Goal: Task Accomplishment & Management: Complete application form

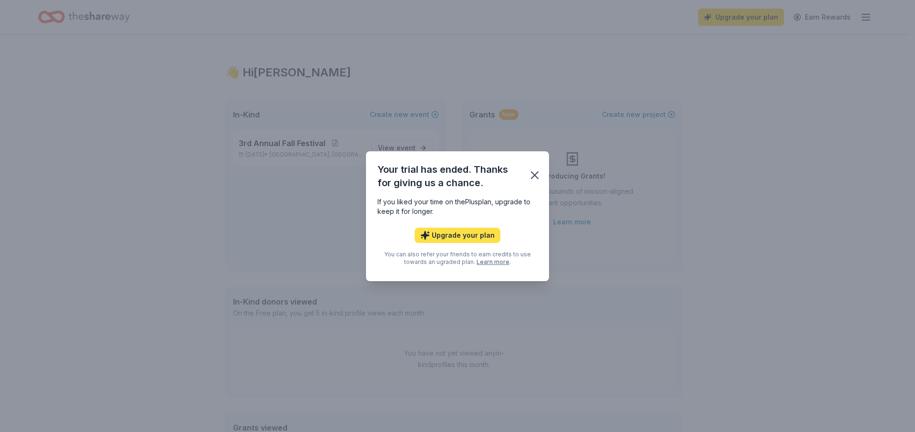
click at [462, 237] on button "Upgrade your plan" at bounding box center [458, 234] width 86 height 15
click at [452, 234] on button "Upgrade your plan" at bounding box center [458, 234] width 86 height 15
click at [454, 233] on button "Upgrade your plan" at bounding box center [458, 234] width 86 height 15
click at [534, 177] on icon "button" at bounding box center [534, 174] width 13 height 13
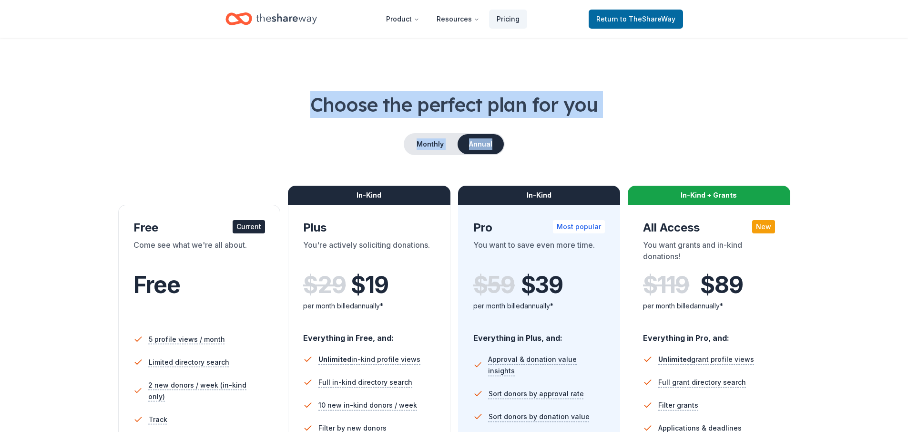
drag, startPoint x: 744, startPoint y: 16, endPoint x: 867, endPoint y: 142, distance: 176.3
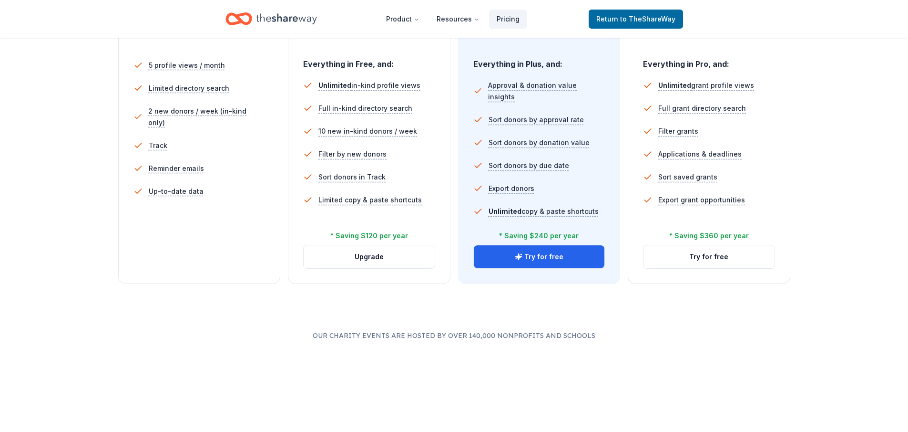
scroll to position [129, 0]
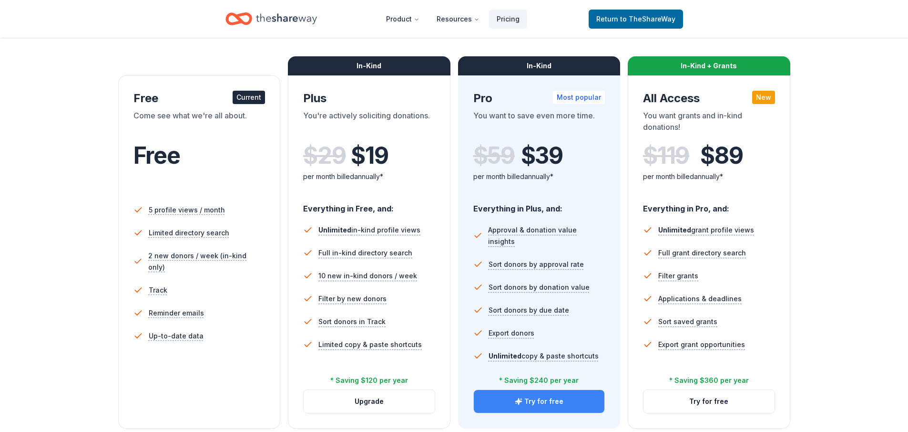
click at [538, 403] on button "Try for free" at bounding box center [539, 401] width 131 height 23
click at [538, 404] on button "Try for free" at bounding box center [539, 401] width 131 height 23
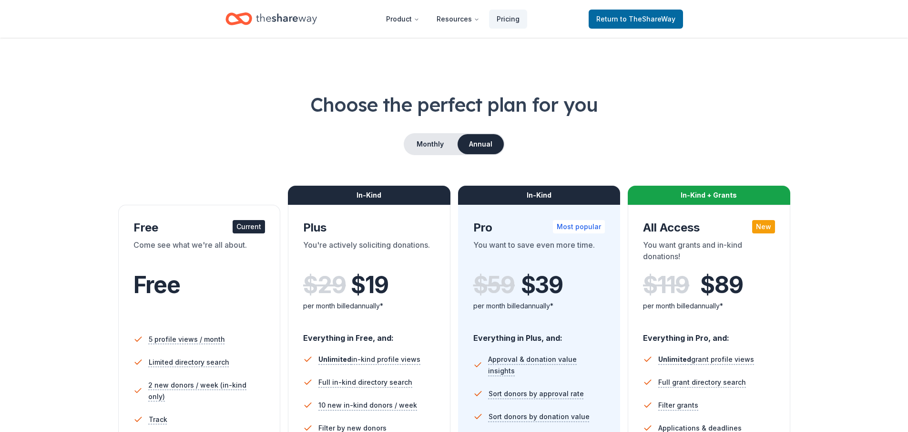
scroll to position [129, 0]
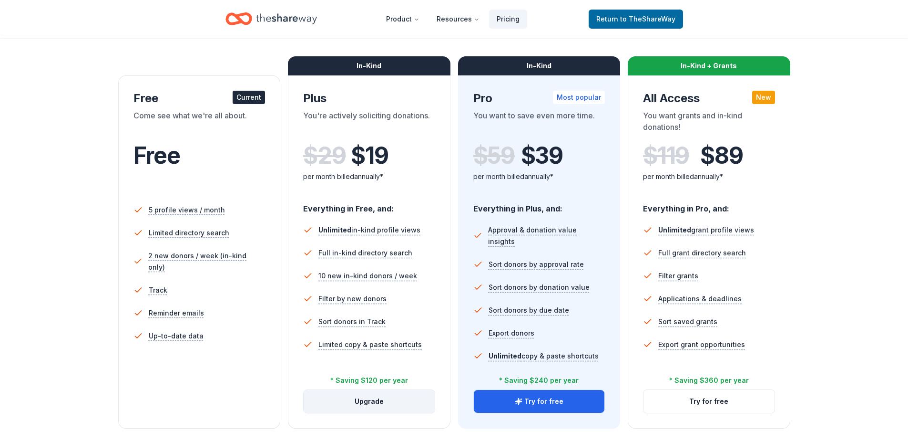
click at [380, 403] on button "Upgrade" at bounding box center [369, 401] width 131 height 23
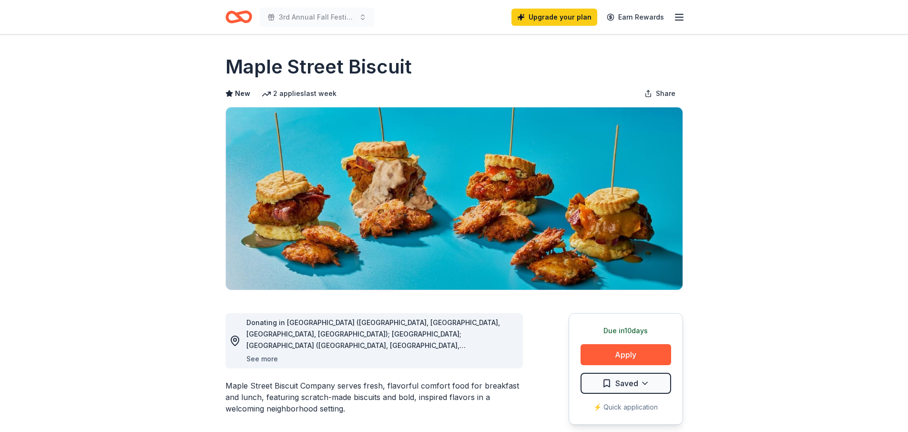
click at [257, 360] on button "See more" at bounding box center [262, 358] width 31 height 11
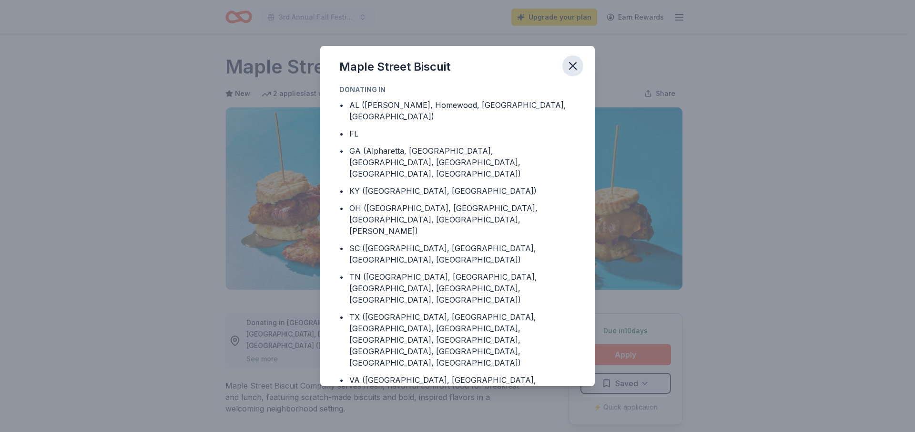
click at [570, 76] on button "button" at bounding box center [573, 65] width 21 height 21
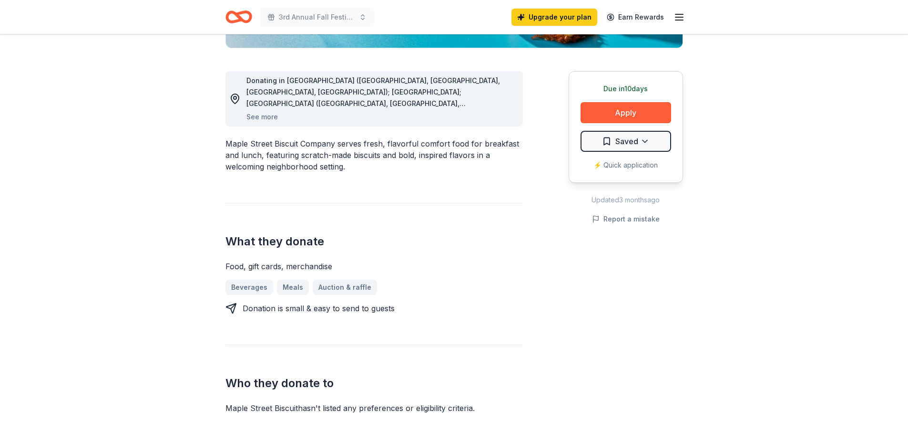
scroll to position [380, 0]
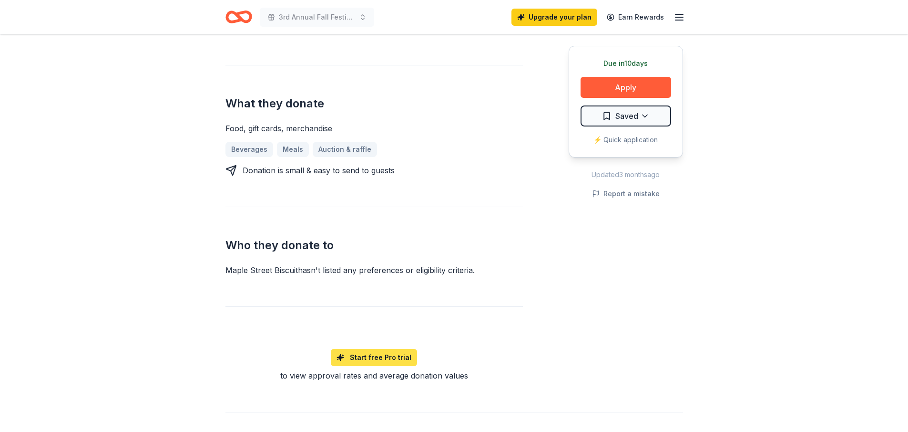
click at [387, 361] on link "Start free Pro trial" at bounding box center [374, 357] width 86 height 17
click at [634, 87] on button "Apply" at bounding box center [626, 87] width 91 height 21
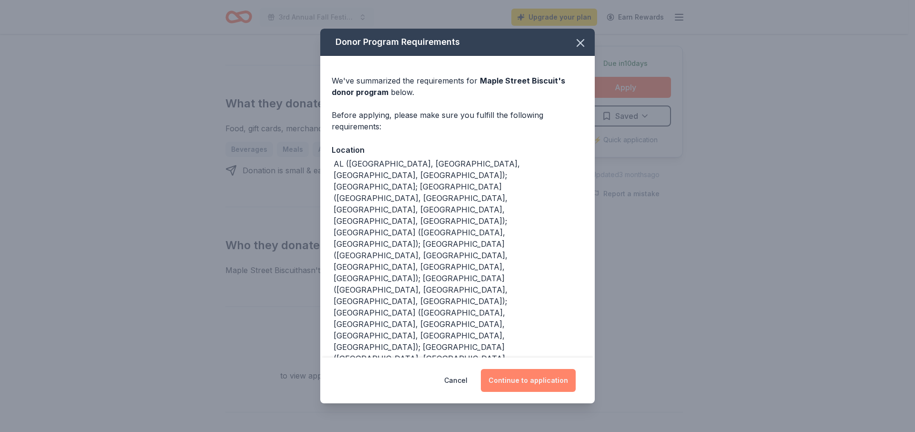
click at [525, 369] on button "Continue to application" at bounding box center [528, 380] width 95 height 23
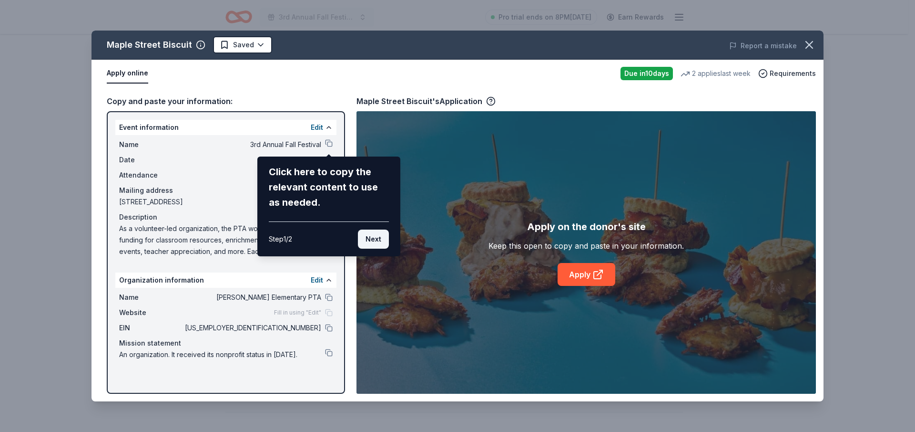
click at [373, 244] on button "Next" at bounding box center [373, 238] width 31 height 19
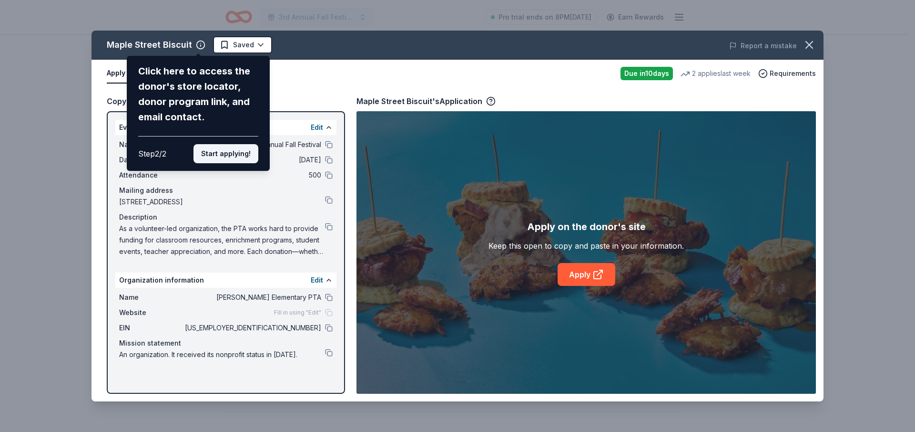
click at [224, 157] on button "Start applying!" at bounding box center [226, 153] width 65 height 19
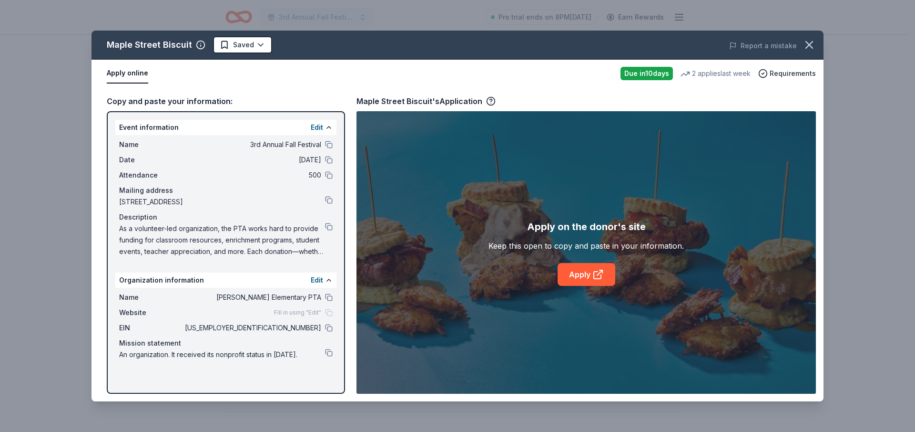
click at [594, 283] on div "Maple Street Biscuit Saved Report a mistake Apply online Due in 10 days 2 appli…" at bounding box center [458, 216] width 732 height 370
click at [600, 277] on div "Maple Street Biscuit Saved Report a mistake Apply online Due in 10 days 2 appli…" at bounding box center [458, 216] width 732 height 370
click at [595, 274] on div "Maple Street Biscuit Saved Report a mistake Apply online Due in 10 days 2 appli…" at bounding box center [458, 216] width 732 height 370
click at [588, 274] on div "Maple Street Biscuit Saved Report a mistake Apply online Due in 10 days 2 appli…" at bounding box center [458, 216] width 732 height 370
click at [603, 274] on div "Maple Street Biscuit Saved Report a mistake Apply online Due in 10 days 2 appli…" at bounding box center [458, 216] width 732 height 370
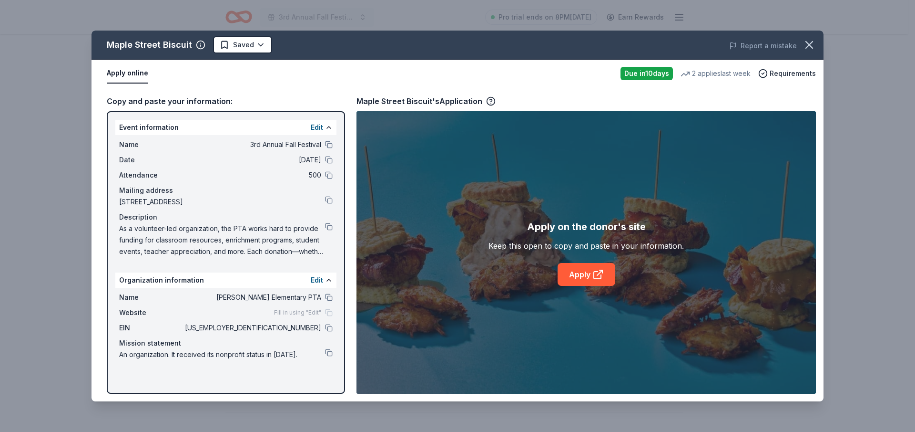
click at [603, 274] on div "Maple Street Biscuit Saved Report a mistake Apply online Due in 10 days 2 appli…" at bounding box center [458, 216] width 732 height 370
click at [587, 277] on div "Maple Street Biscuit Saved Report a mistake Apply online Due in 10 days 2 appli…" at bounding box center [458, 216] width 732 height 370
click at [578, 278] on div "Maple Street Biscuit Saved Report a mistake Apply online Due in 10 days 2 appli…" at bounding box center [458, 216] width 732 height 370
click at [574, 274] on div "Maple Street Biscuit Saved Report a mistake Apply online Due in 10 days 2 appli…" at bounding box center [458, 216] width 732 height 370
click at [457, 213] on div "Maple Street Biscuit Saved Report a mistake Apply online Due in 10 days 2 appli…" at bounding box center [458, 216] width 732 height 370
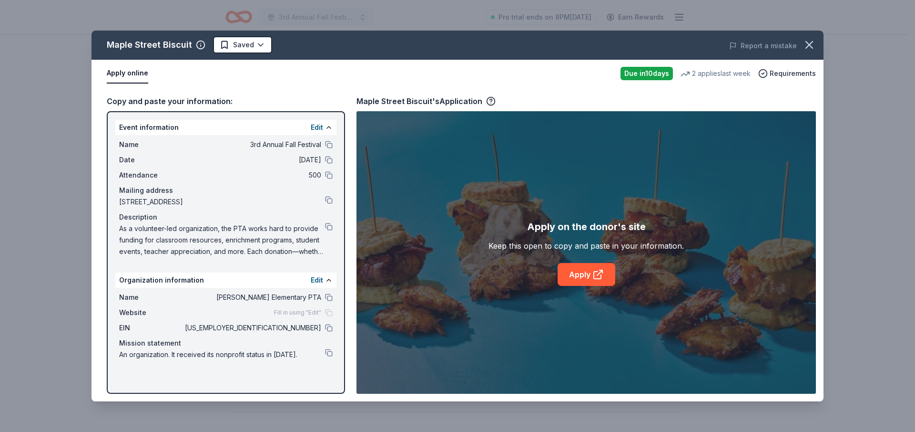
click at [577, 278] on div "Maple Street Biscuit Saved Report a mistake Apply online Due in 10 days 2 appli…" at bounding box center [458, 216] width 732 height 370
drag, startPoint x: 577, startPoint y: 278, endPoint x: 612, endPoint y: 271, distance: 35.5
click at [577, 278] on div "Maple Street Biscuit Saved Report a mistake Apply online Due in 10 days 2 appli…" at bounding box center [458, 216] width 732 height 370
click at [612, 271] on div "Maple Street Biscuit Saved Report a mistake Apply online Due in 10 days 2 appli…" at bounding box center [458, 216] width 732 height 370
click at [593, 275] on div "Maple Street Biscuit Saved Report a mistake Apply online Due in 10 days 2 appli…" at bounding box center [458, 216] width 732 height 370
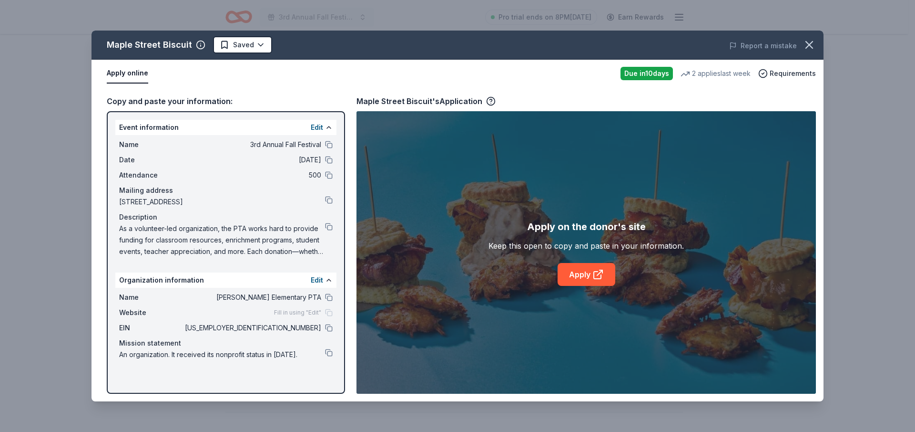
click at [678, 283] on div "Maple Street Biscuit Saved Report a mistake Apply online Due in 10 days 2 appli…" at bounding box center [458, 216] width 732 height 370
click at [129, 73] on div "Maple Street Biscuit Saved Report a mistake Apply online Due in 10 days 2 appli…" at bounding box center [458, 216] width 732 height 370
click at [583, 279] on link "Apply" at bounding box center [587, 274] width 58 height 23
click at [810, 48] on icon "button" at bounding box center [809, 44] width 13 height 13
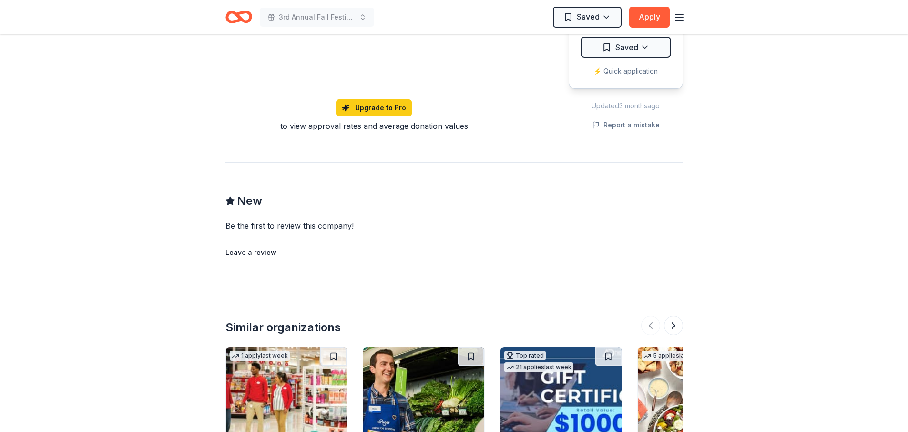
scroll to position [857, 0]
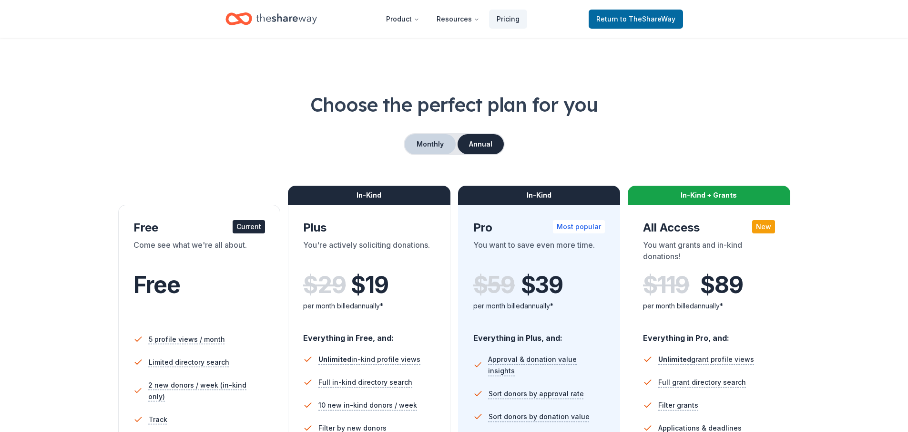
click at [426, 138] on button "Monthly" at bounding box center [430, 144] width 51 height 20
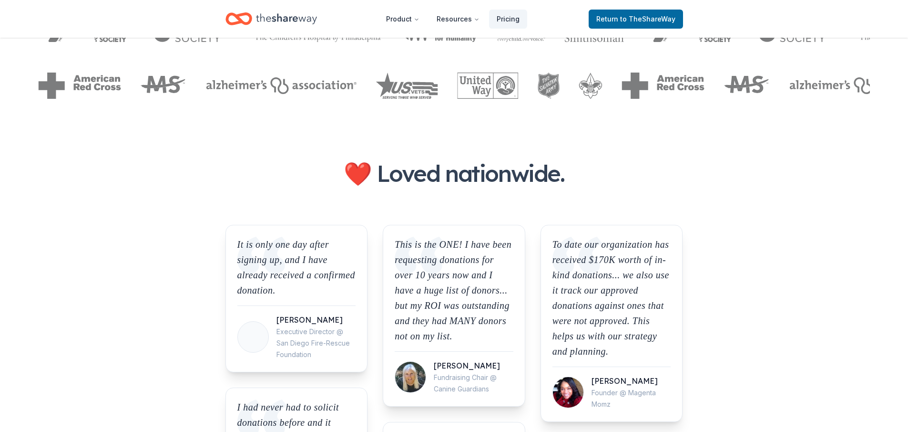
scroll to position [136, 0]
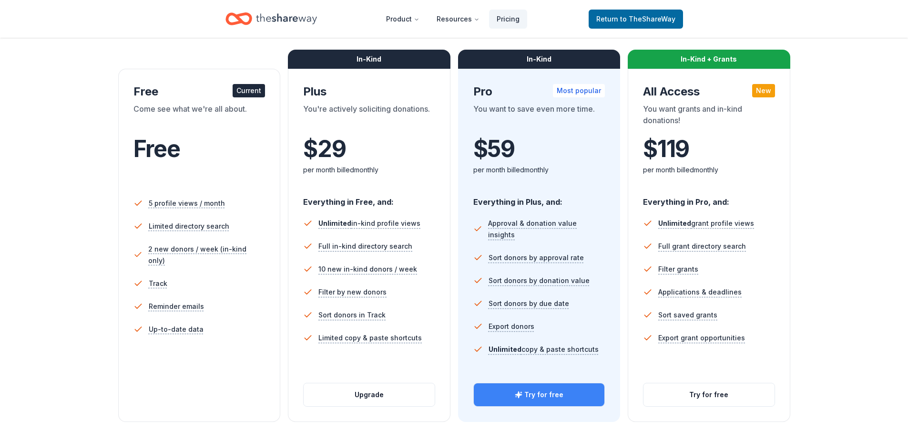
click at [536, 401] on button "Try for free" at bounding box center [539, 394] width 131 height 23
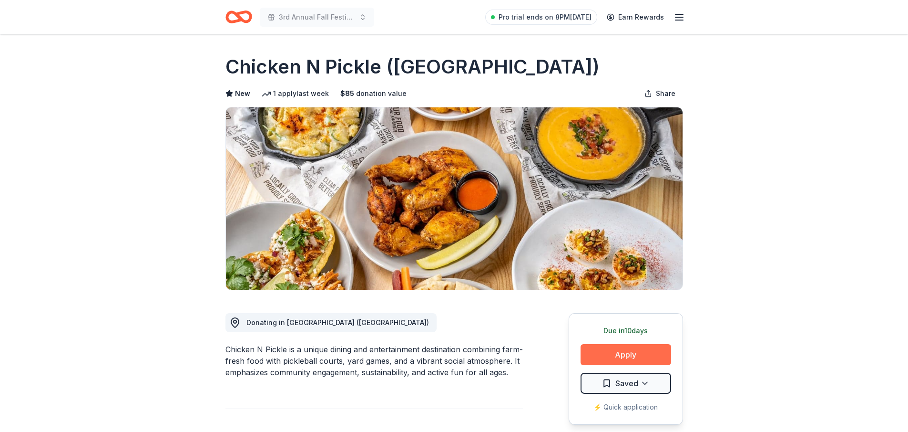
click at [625, 352] on button "Apply" at bounding box center [626, 354] width 91 height 21
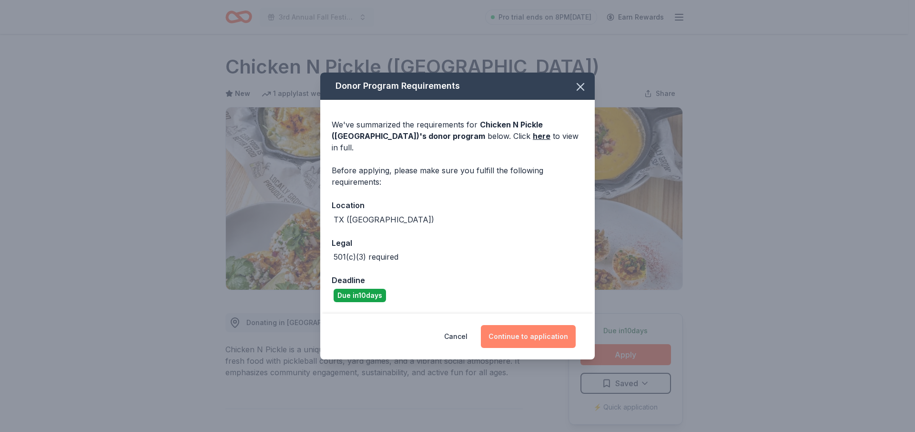
click at [543, 333] on button "Continue to application" at bounding box center [528, 336] width 95 height 23
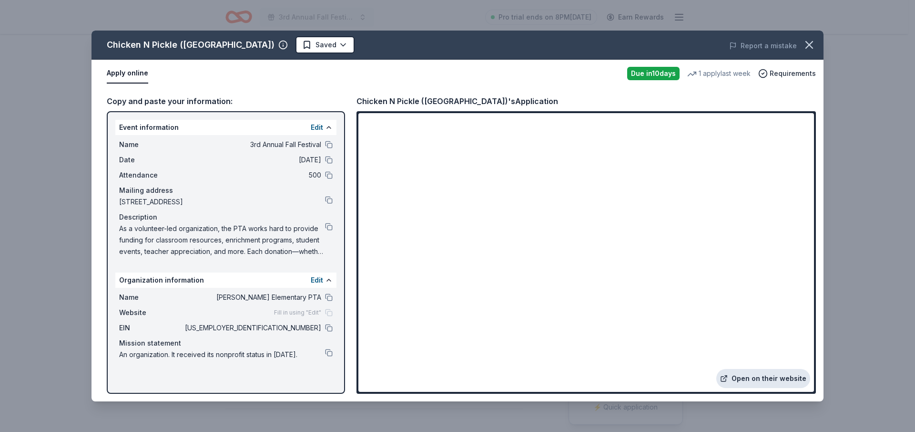
click at [771, 379] on link "Open on their website" at bounding box center [764, 378] width 94 height 19
click at [332, 297] on button at bounding box center [329, 297] width 8 height 8
click at [327, 228] on button at bounding box center [329, 227] width 8 height 8
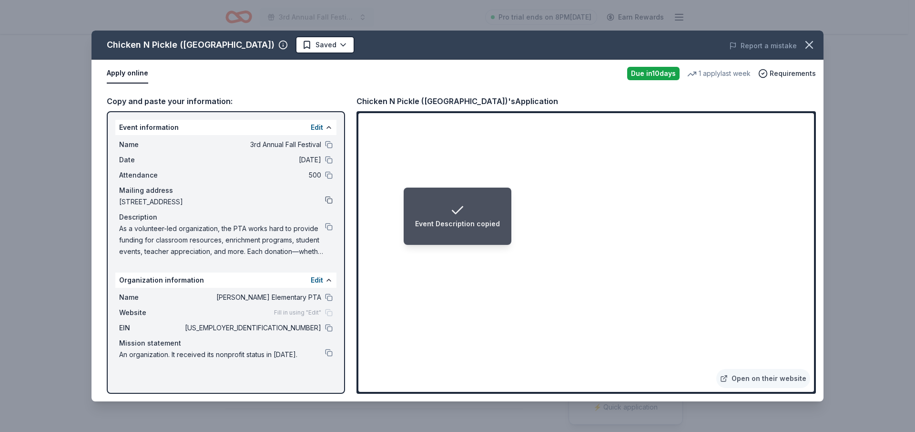
click at [329, 200] on button at bounding box center [329, 200] width 8 height 8
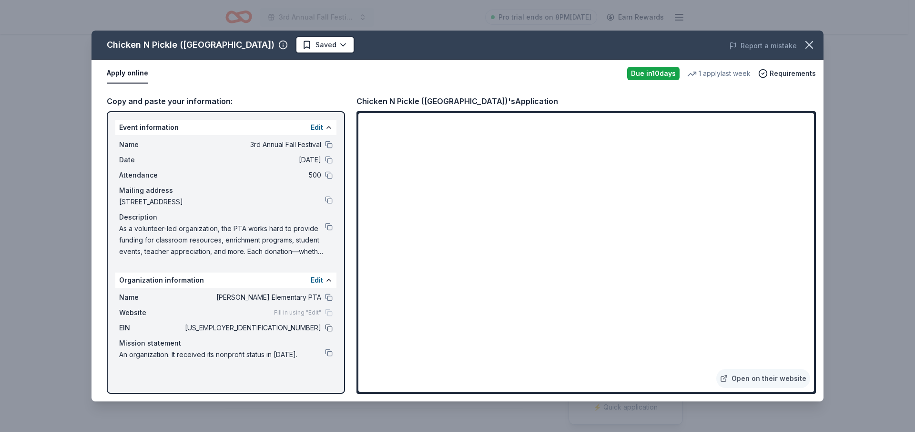
click at [328, 328] on button at bounding box center [329, 328] width 8 height 8
click at [811, 48] on icon "button" at bounding box center [809, 44] width 13 height 13
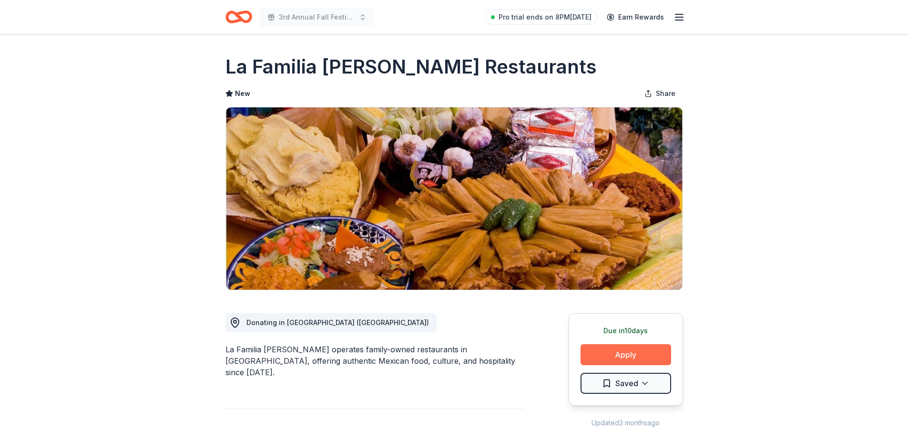
click at [617, 355] on button "Apply" at bounding box center [626, 354] width 91 height 21
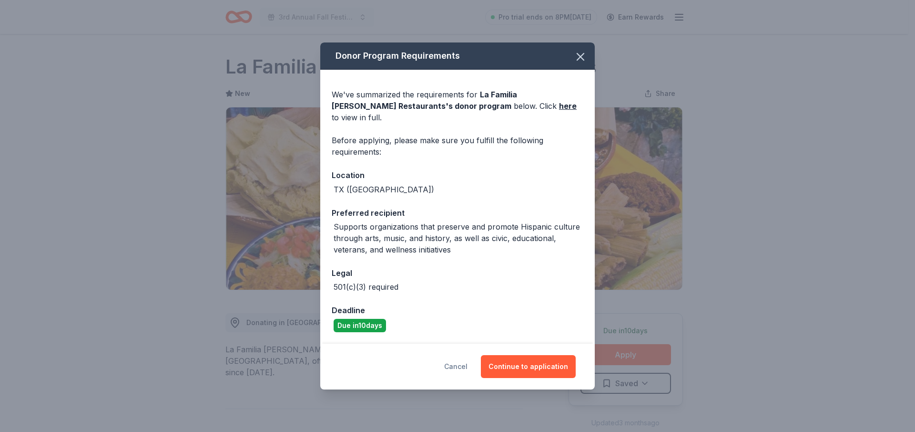
click at [466, 362] on button "Cancel" at bounding box center [455, 366] width 23 height 23
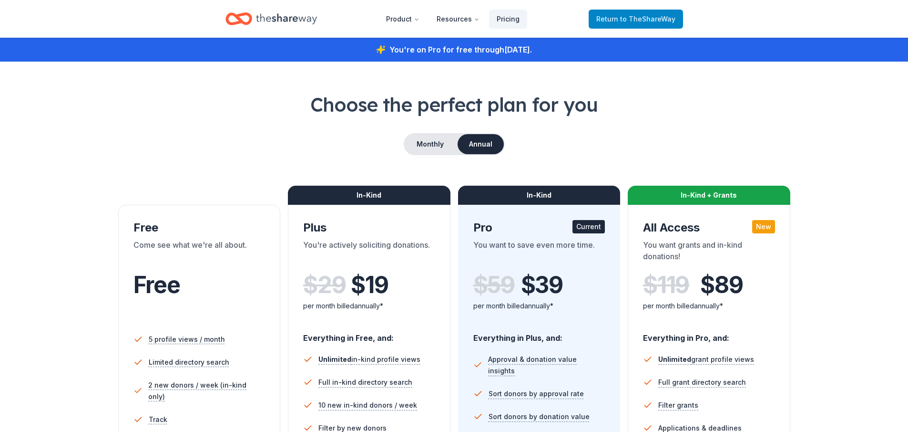
click at [629, 18] on span "to TheShareWay" at bounding box center [647, 19] width 55 height 8
click at [681, 19] on link "Return to TheShareWay" at bounding box center [636, 19] width 94 height 19
click at [631, 19] on span "to TheShareWay" at bounding box center [647, 19] width 55 height 8
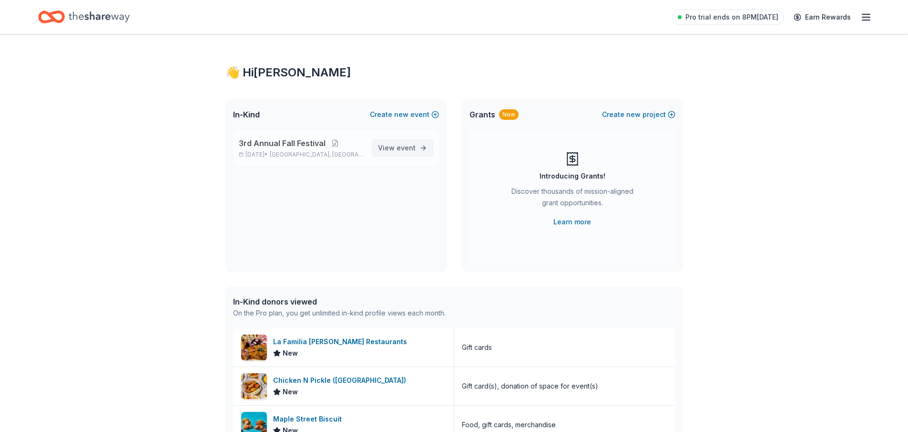
click at [402, 151] on span "event" at bounding box center [406, 148] width 19 height 8
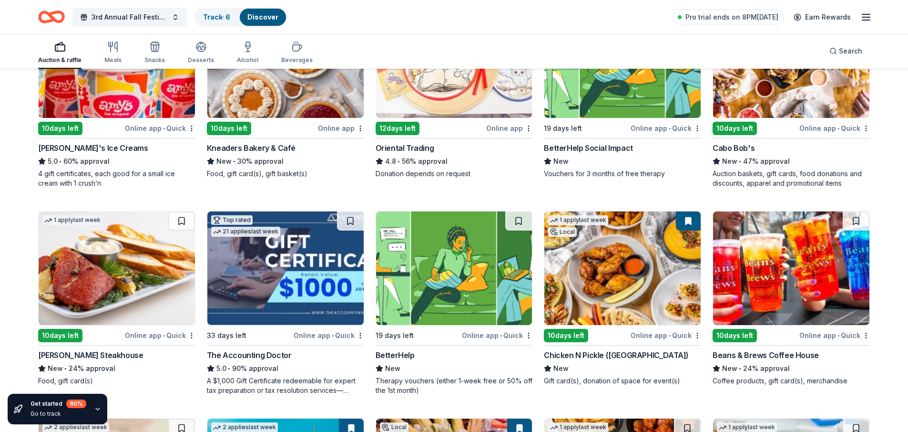
scroll to position [177, 0]
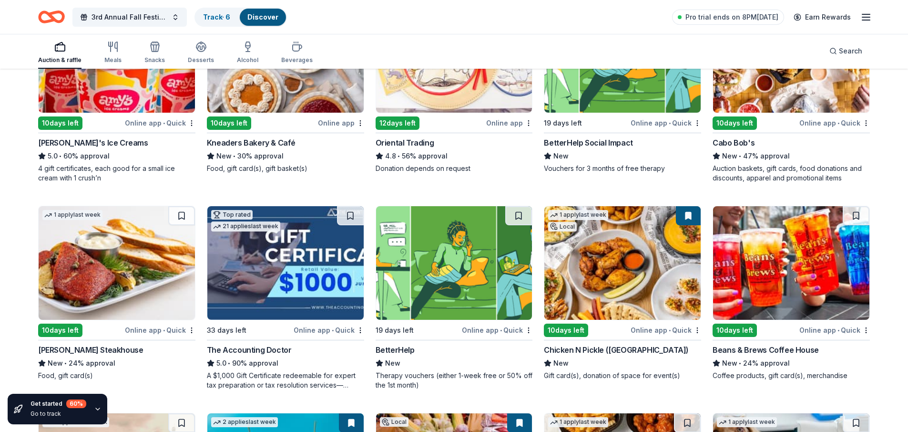
click at [85, 349] on div "Perry's Steakhouse" at bounding box center [90, 349] width 105 height 11
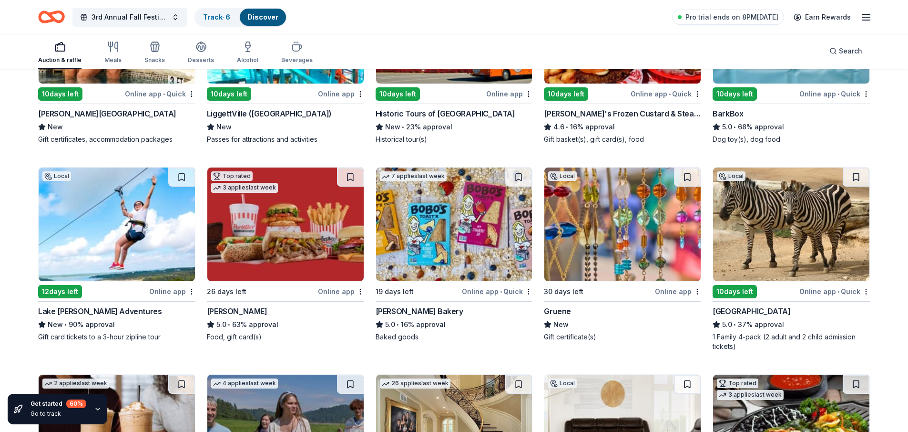
scroll to position [843, 0]
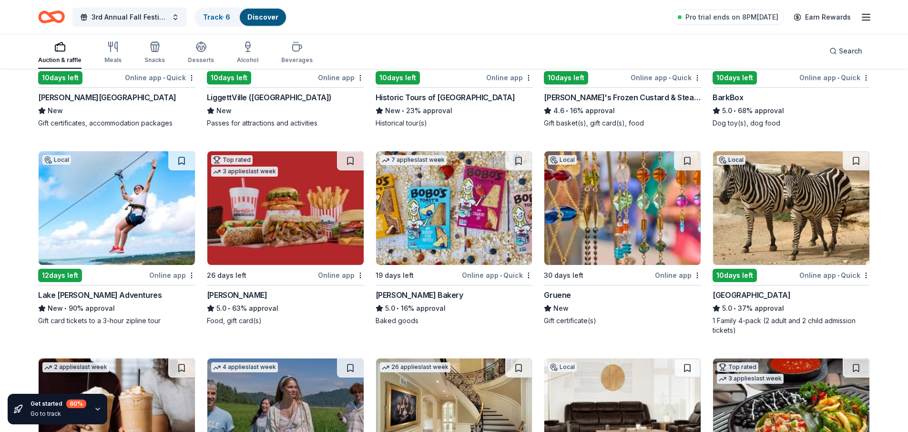
click at [786, 221] on img at bounding box center [791, 207] width 156 height 113
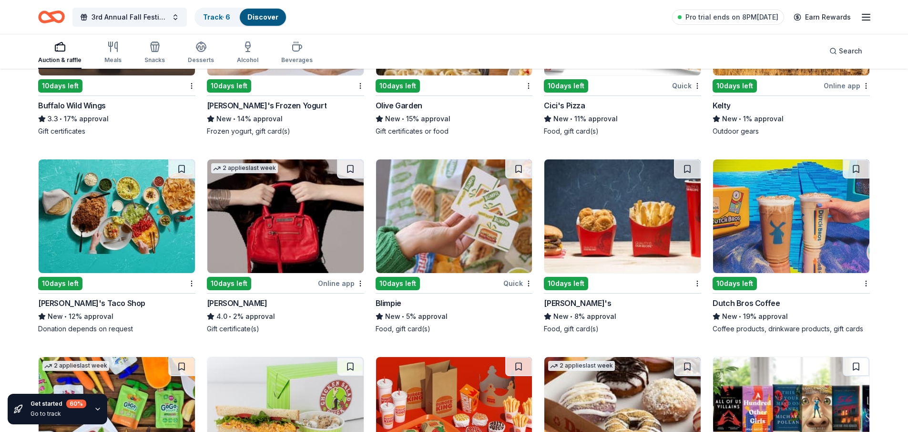
scroll to position [6111, 0]
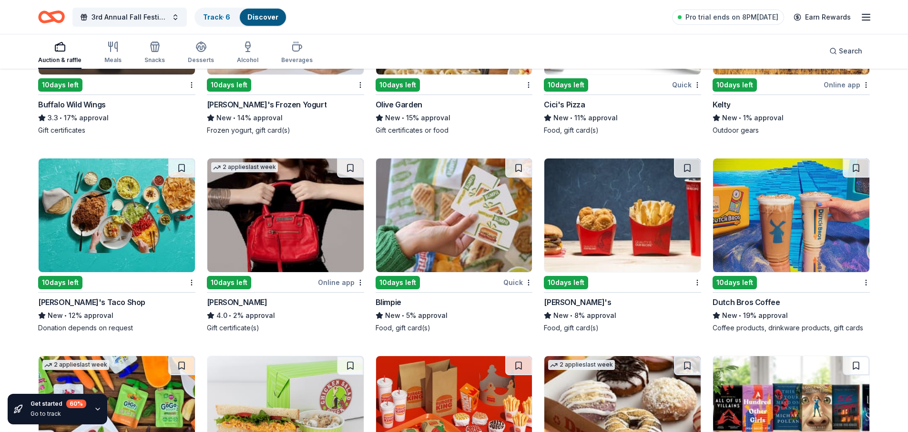
click at [795, 233] on img at bounding box center [791, 214] width 156 height 113
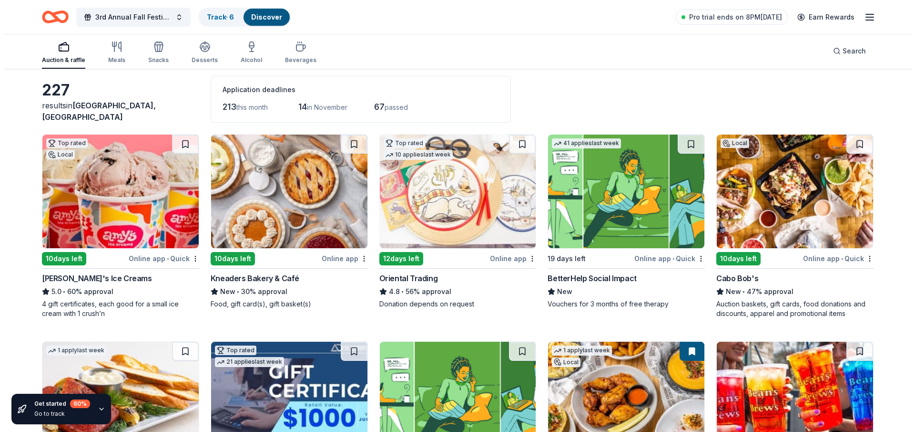
scroll to position [0, 0]
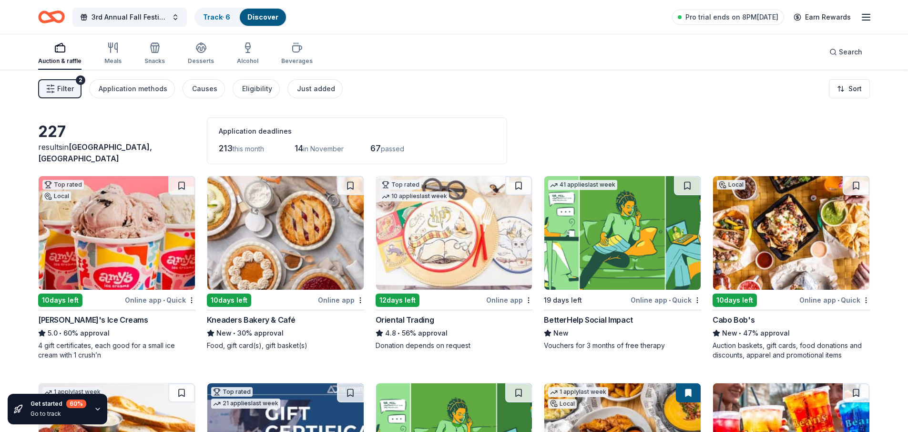
click at [72, 86] on span "Filter" at bounding box center [65, 88] width 17 height 11
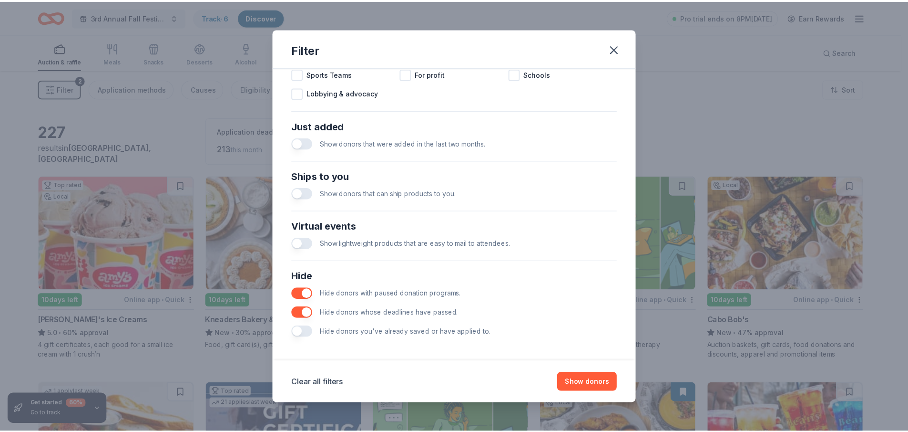
scroll to position [334, 0]
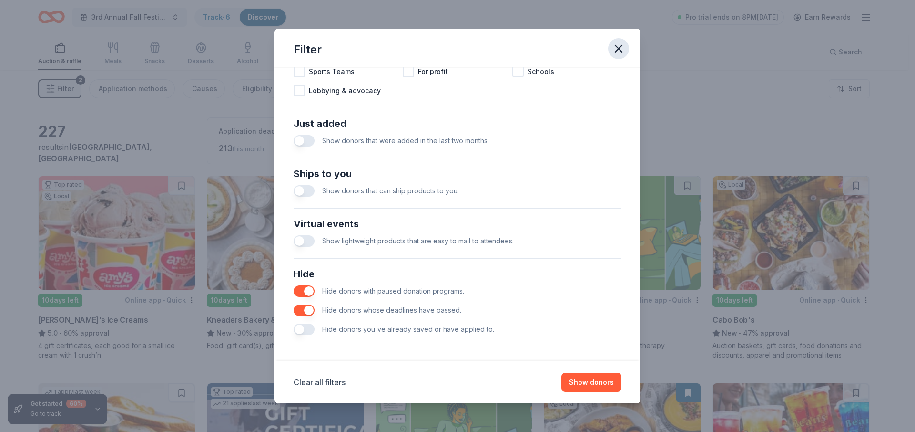
click at [617, 53] on icon "button" at bounding box center [618, 48] width 13 height 13
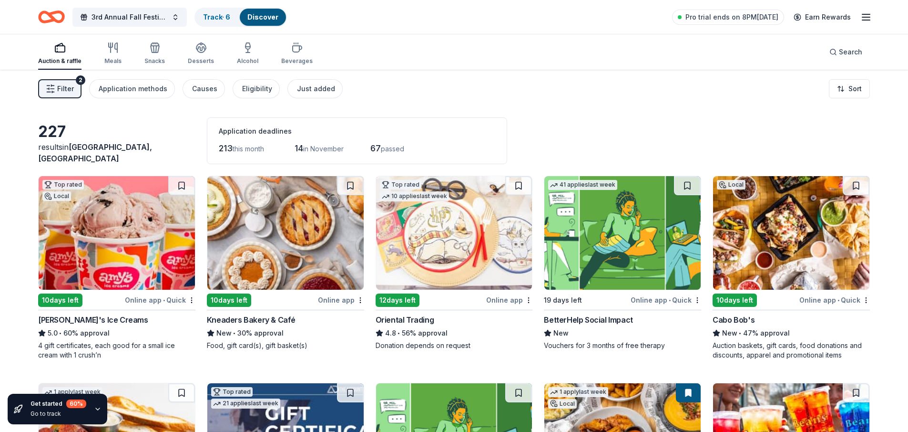
scroll to position [0, 0]
click at [214, 17] on link "Track · 6" at bounding box center [216, 17] width 27 height 8
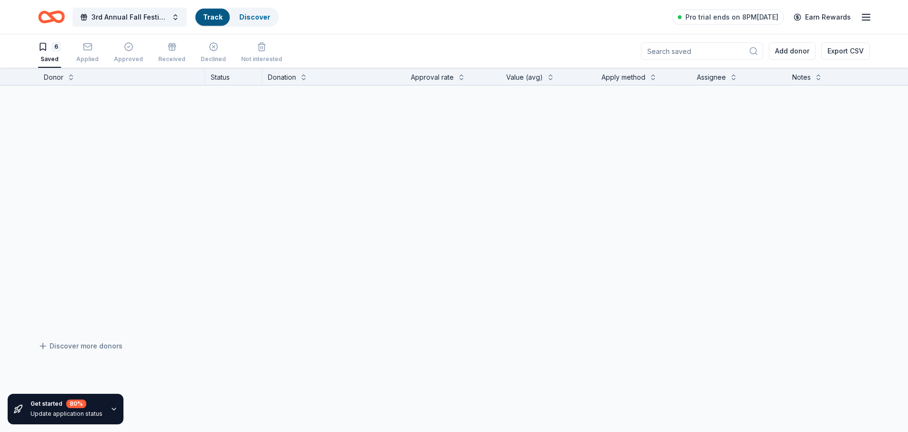
scroll to position [0, 0]
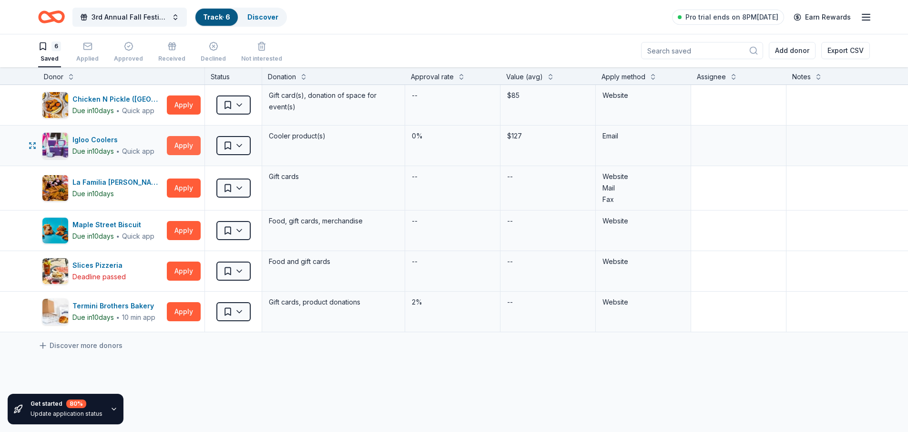
click at [177, 148] on button "Apply" at bounding box center [184, 145] width 34 height 19
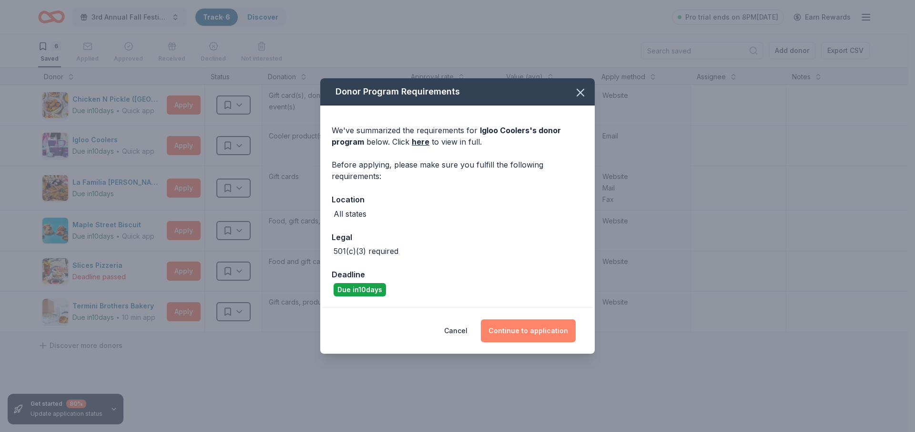
click at [528, 333] on button "Continue to application" at bounding box center [528, 330] width 95 height 23
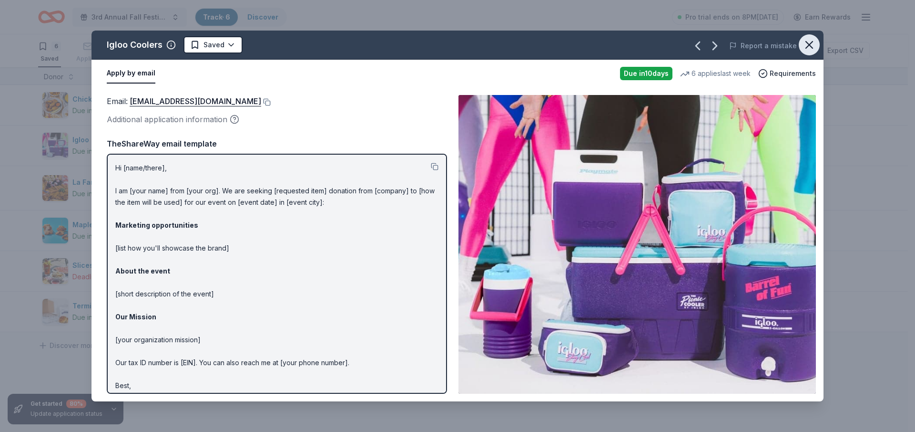
click at [811, 47] on icon "button" at bounding box center [809, 44] width 7 height 7
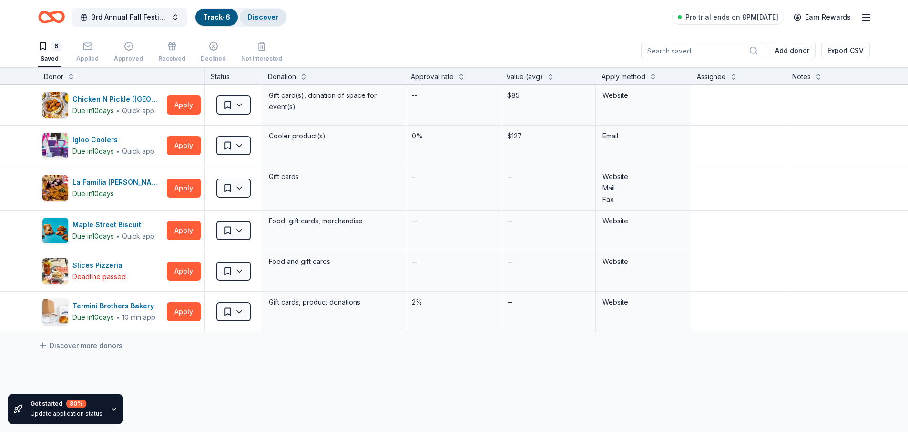
click at [262, 21] on link "Discover" at bounding box center [262, 17] width 31 height 8
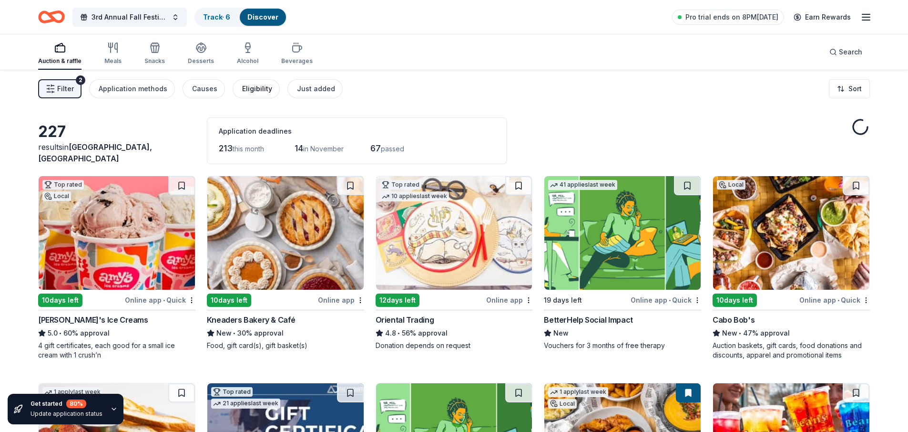
click at [244, 90] on div "Eligibility" at bounding box center [257, 88] width 30 height 11
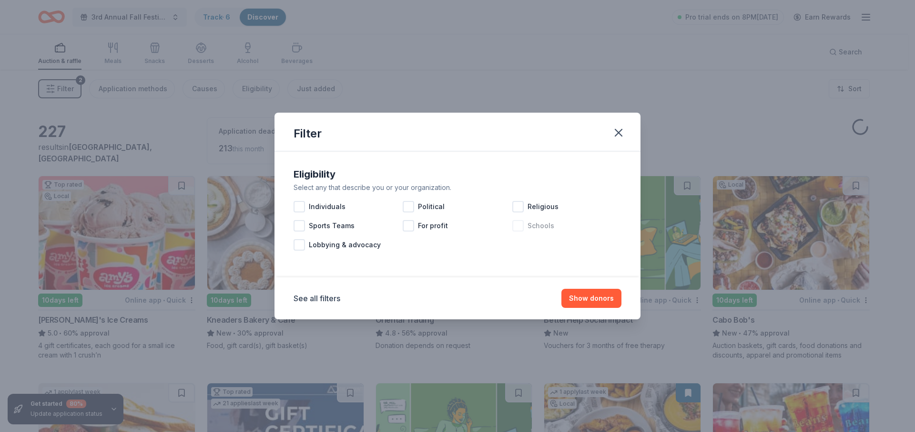
click at [521, 226] on div at bounding box center [518, 225] width 11 height 11
click at [580, 298] on button "Show 221 donors" at bounding box center [586, 297] width 72 height 19
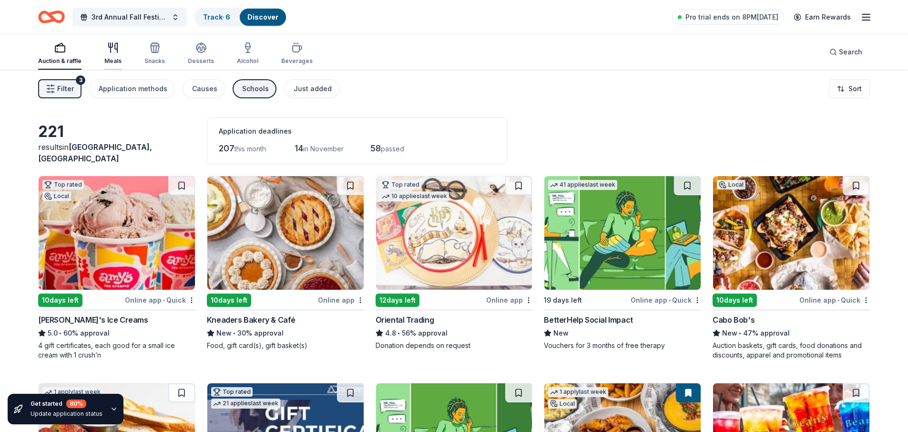
click at [114, 53] on div "Meals" at bounding box center [112, 53] width 17 height 23
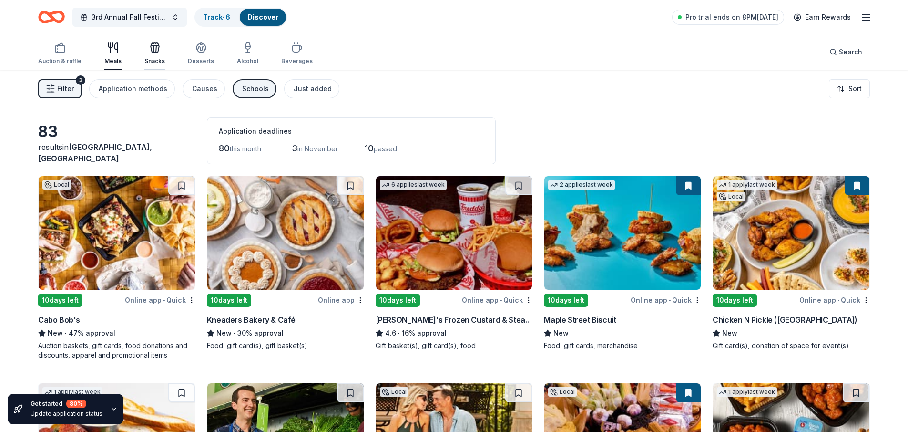
click at [154, 50] on icon "button" at bounding box center [154, 49] width 0 height 7
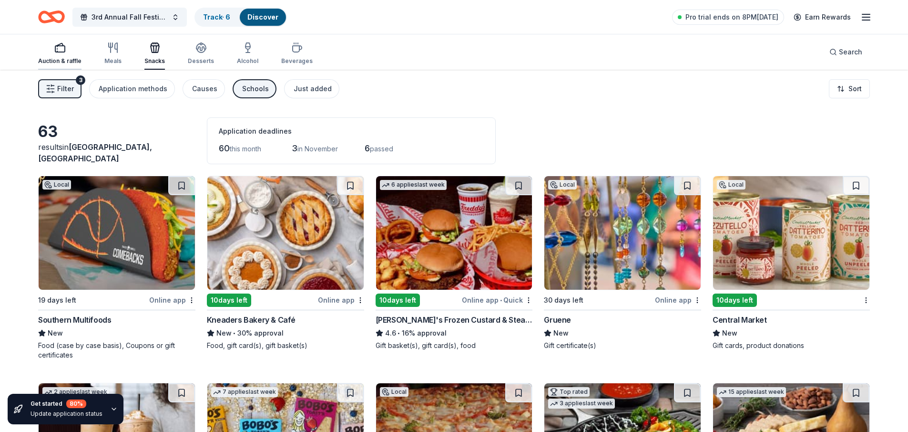
click at [64, 58] on div "Auction & raffle" at bounding box center [59, 61] width 43 height 8
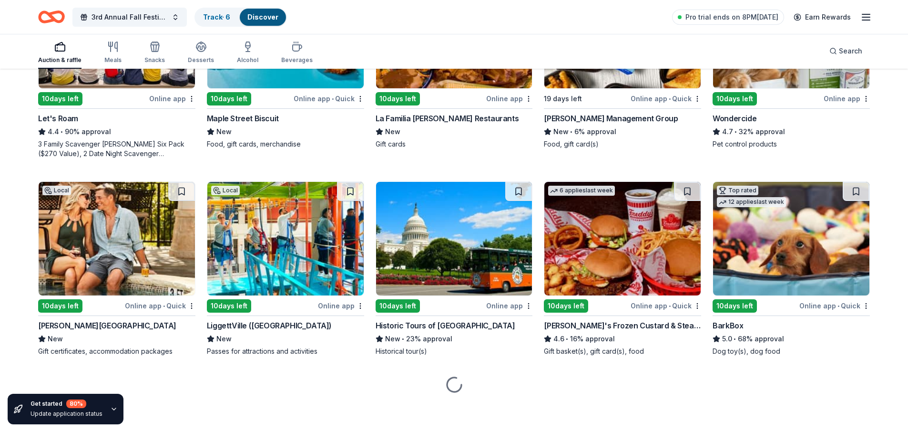
scroll to position [616, 0]
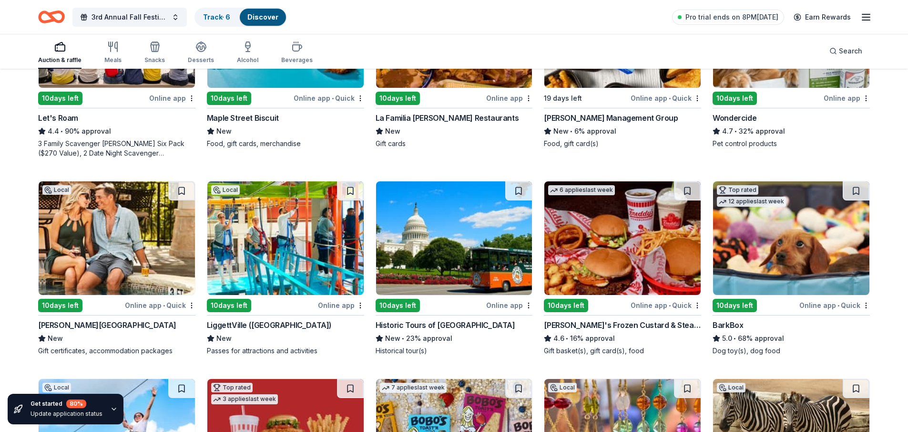
click at [119, 253] on img at bounding box center [117, 237] width 156 height 113
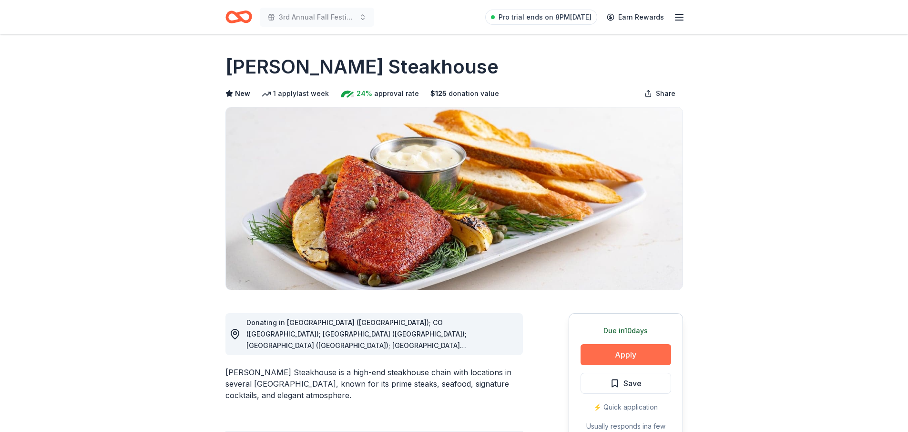
click at [626, 351] on button "Apply" at bounding box center [626, 354] width 91 height 21
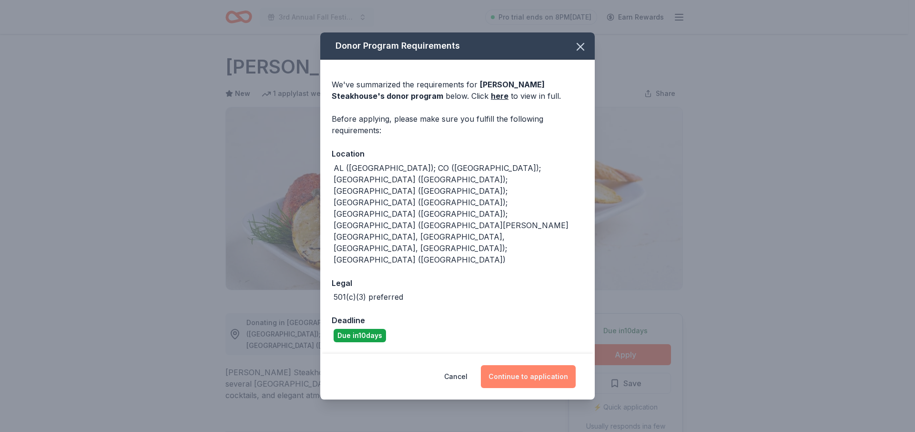
click at [534, 365] on button "Continue to application" at bounding box center [528, 376] width 95 height 23
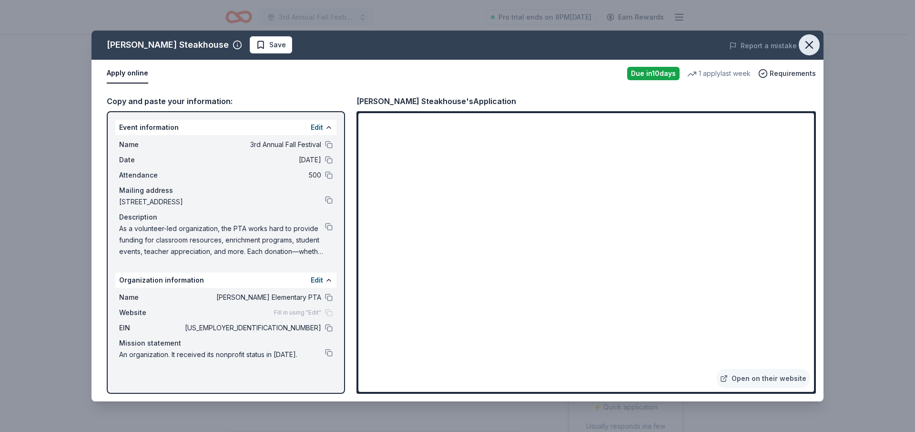
click at [807, 48] on icon "button" at bounding box center [809, 44] width 13 height 13
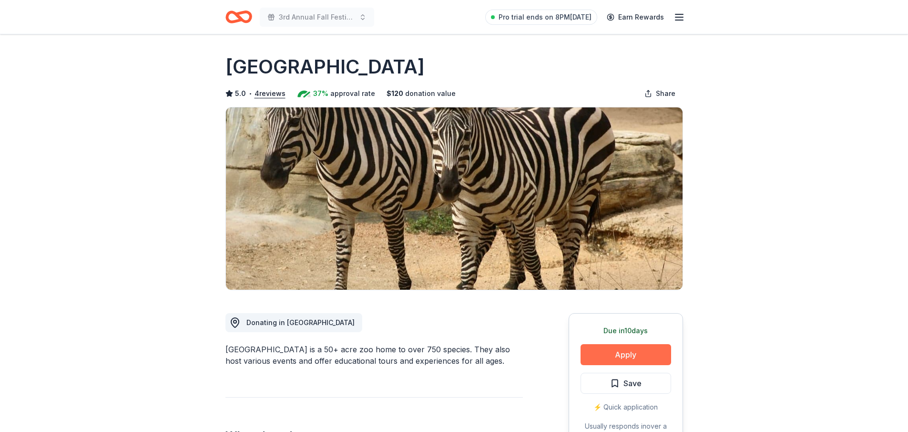
click at [621, 357] on button "Apply" at bounding box center [626, 354] width 91 height 21
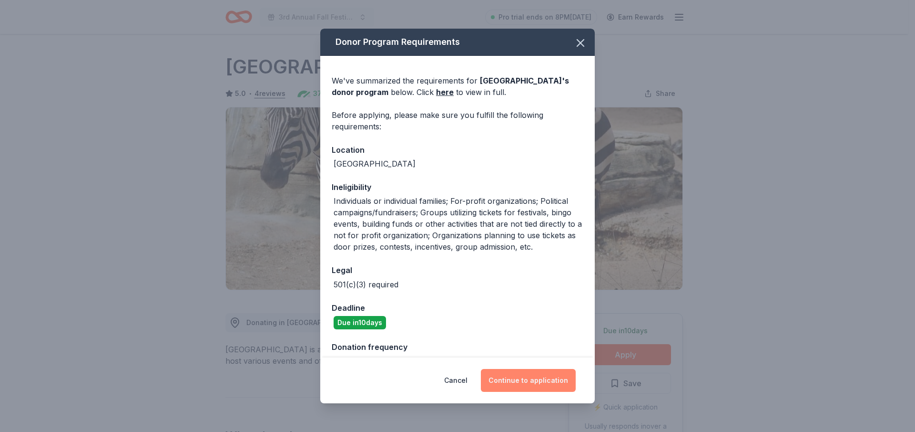
click at [533, 381] on button "Continue to application" at bounding box center [528, 380] width 95 height 23
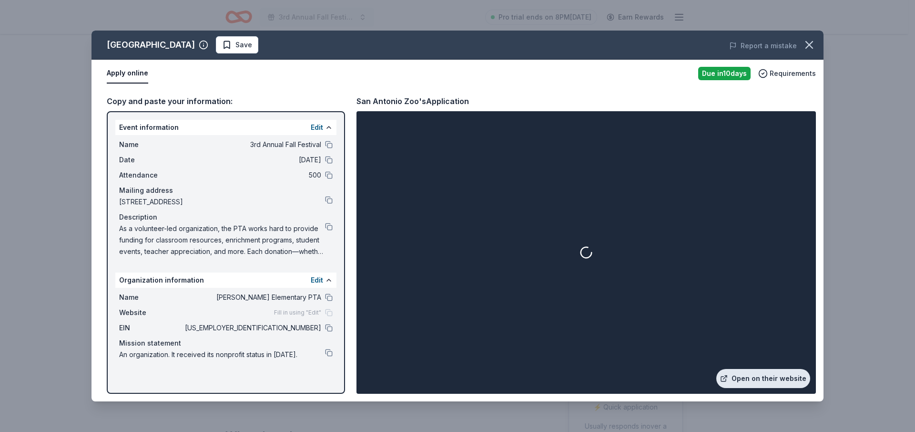
click at [757, 387] on link "Open on their website" at bounding box center [764, 378] width 94 height 19
click at [329, 297] on button at bounding box center [329, 297] width 8 height 8
click at [328, 329] on button at bounding box center [329, 328] width 8 height 8
click at [807, 46] on icon "button" at bounding box center [809, 44] width 13 height 13
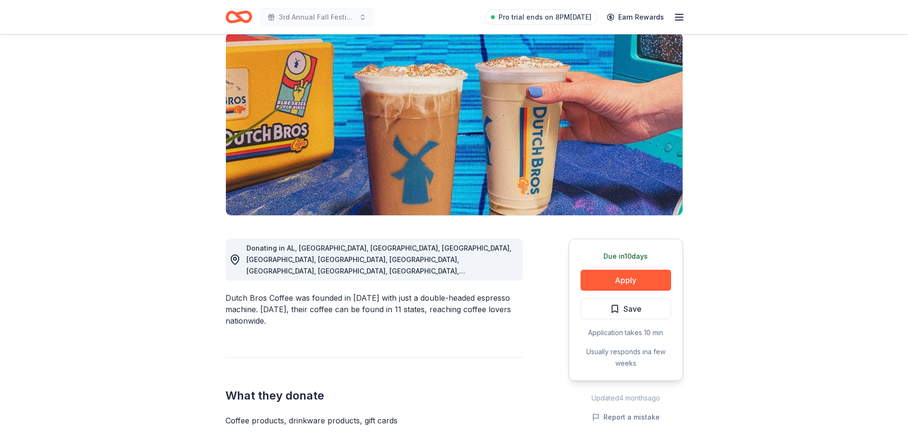
scroll to position [80, 0]
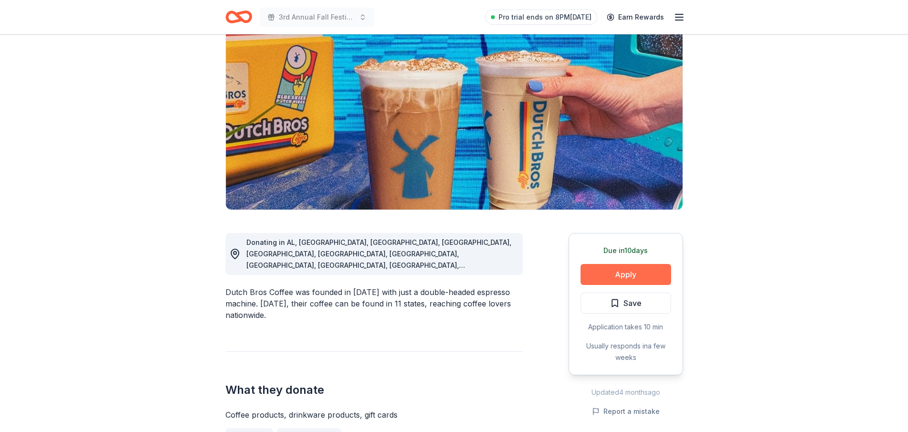
click at [635, 280] on button "Apply" at bounding box center [626, 274] width 91 height 21
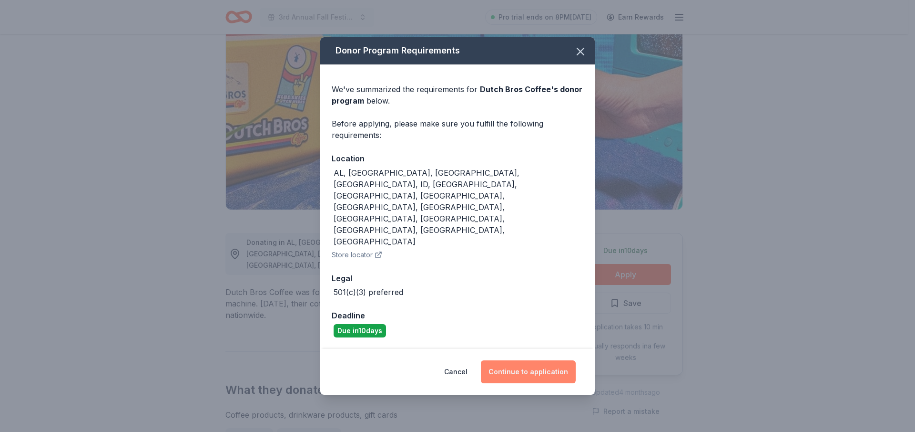
click at [513, 360] on button "Continue to application" at bounding box center [528, 371] width 95 height 23
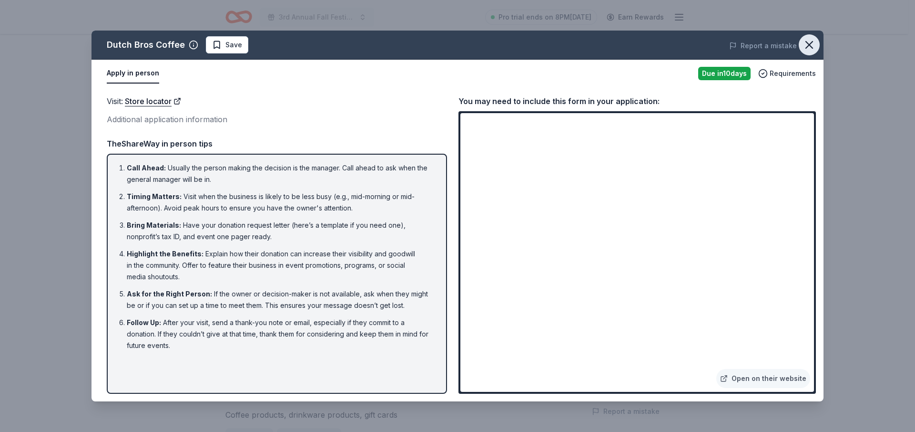
click at [811, 50] on icon "button" at bounding box center [809, 44] width 13 height 13
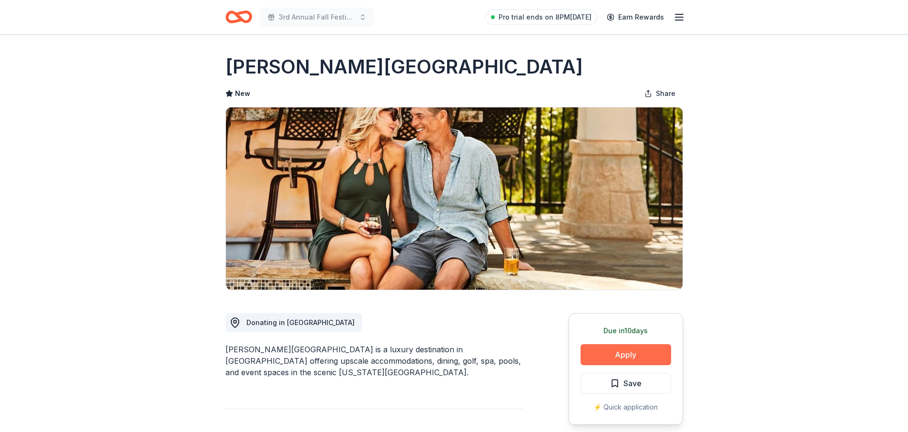
click at [632, 358] on button "Apply" at bounding box center [626, 354] width 91 height 21
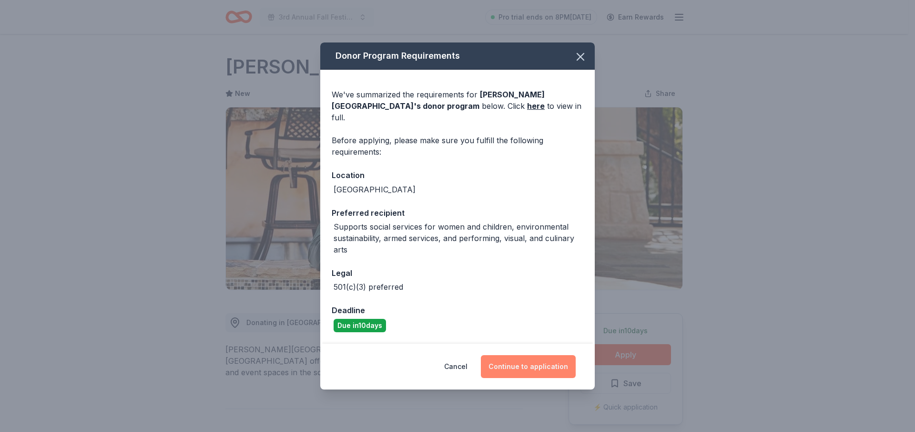
click at [530, 361] on button "Continue to application" at bounding box center [528, 366] width 95 height 23
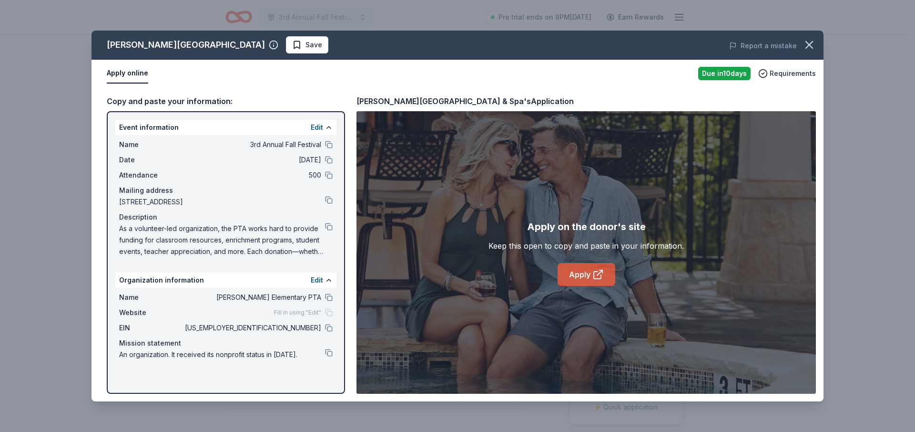
click at [594, 277] on icon at bounding box center [597, 274] width 7 height 7
